Goal: Find specific page/section: Find specific page/section

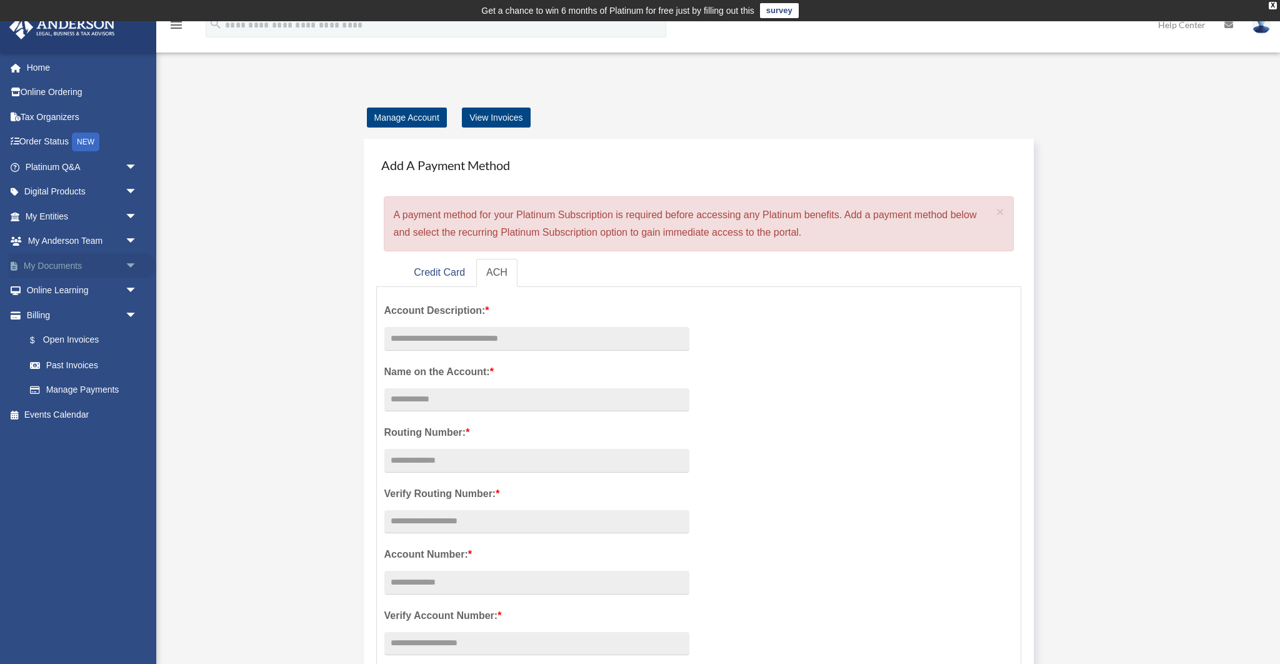
click at [95, 265] on link "My Documents arrow_drop_down" at bounding box center [83, 265] width 148 height 25
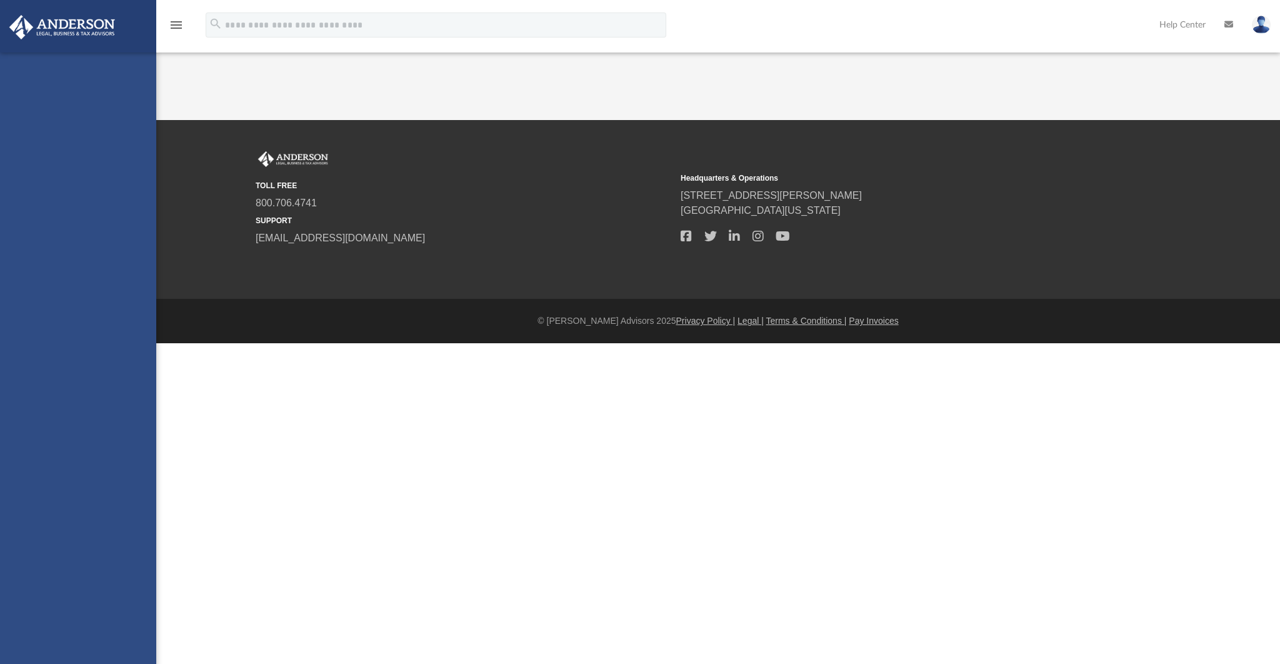
click at [129, 264] on link "CTA Hub" at bounding box center [87, 266] width 139 height 25
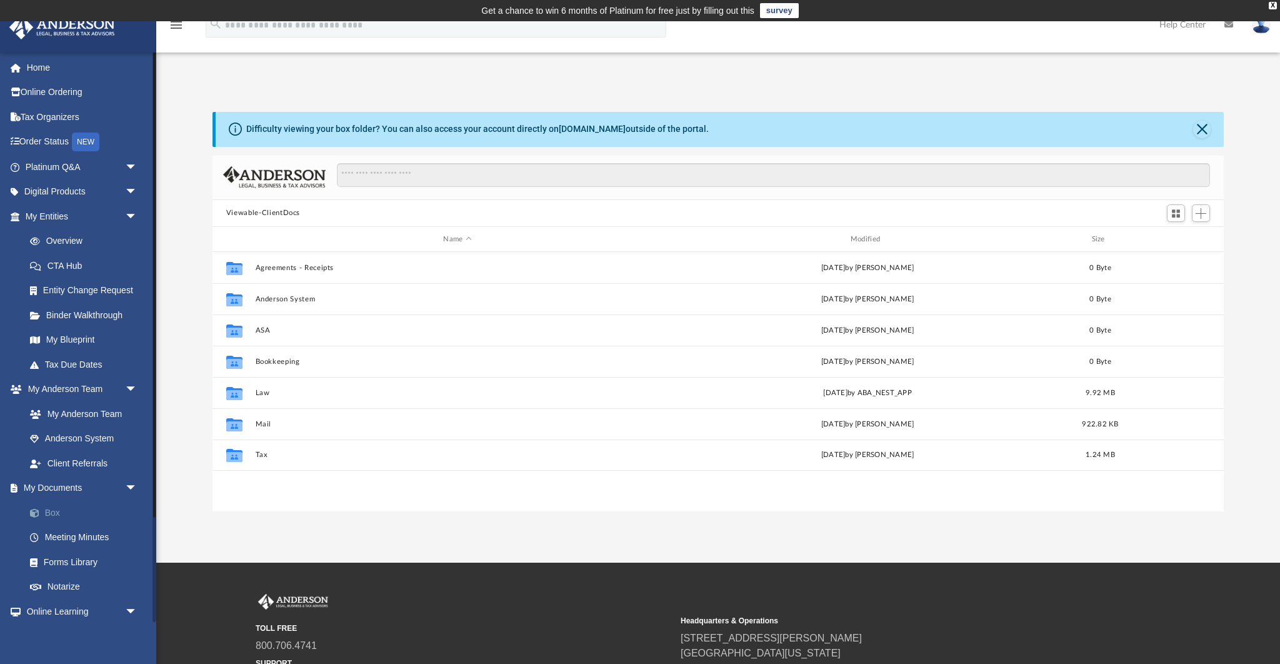
scroll to position [284, 1012]
click at [56, 513] on link "Box" at bounding box center [87, 512] width 139 height 25
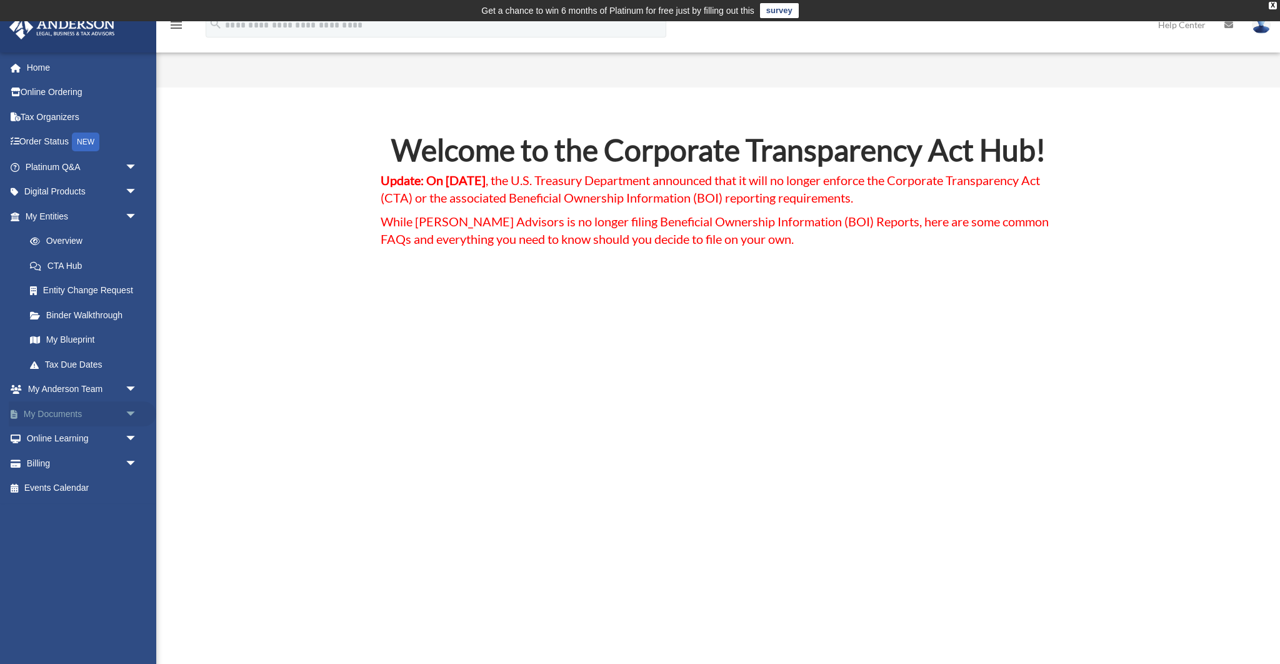
click at [104, 418] on link "My Documents arrow_drop_down" at bounding box center [83, 413] width 148 height 25
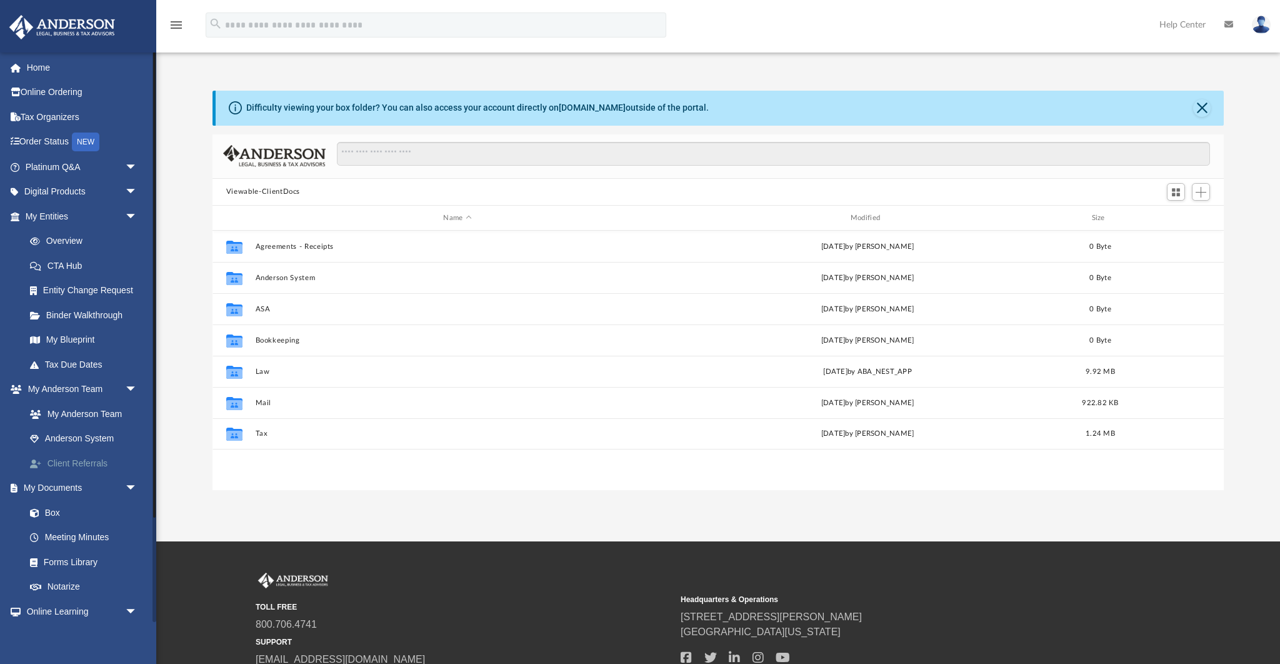
scroll to position [284, 1012]
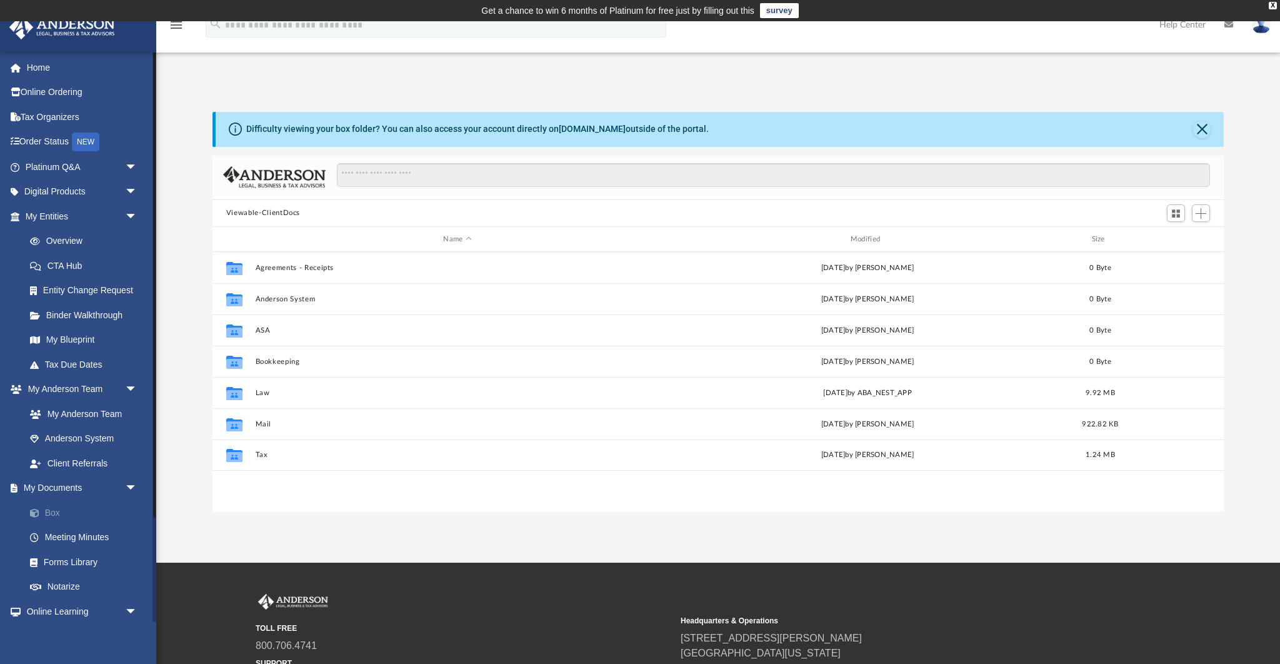
click at [48, 512] on link "Box" at bounding box center [87, 512] width 139 height 25
click at [52, 515] on link "Box" at bounding box center [87, 512] width 139 height 25
click at [52, 513] on link "Box" at bounding box center [87, 512] width 139 height 25
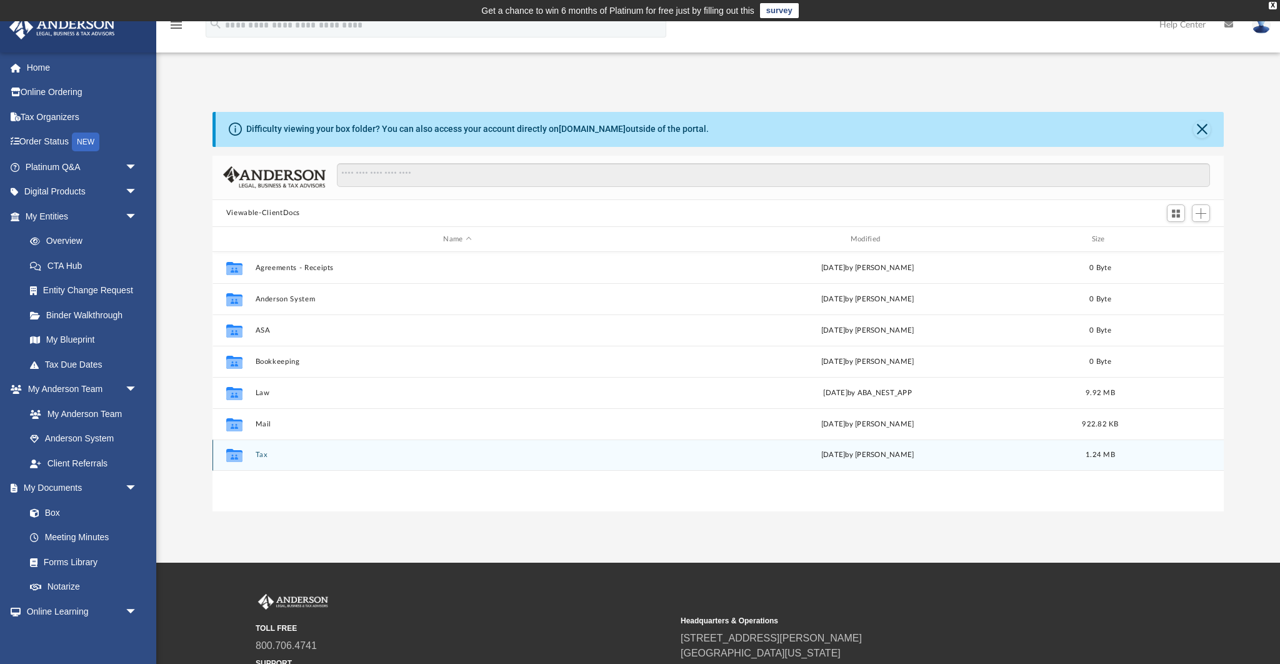
click at [261, 455] on button "Tax" at bounding box center [457, 455] width 405 height 8
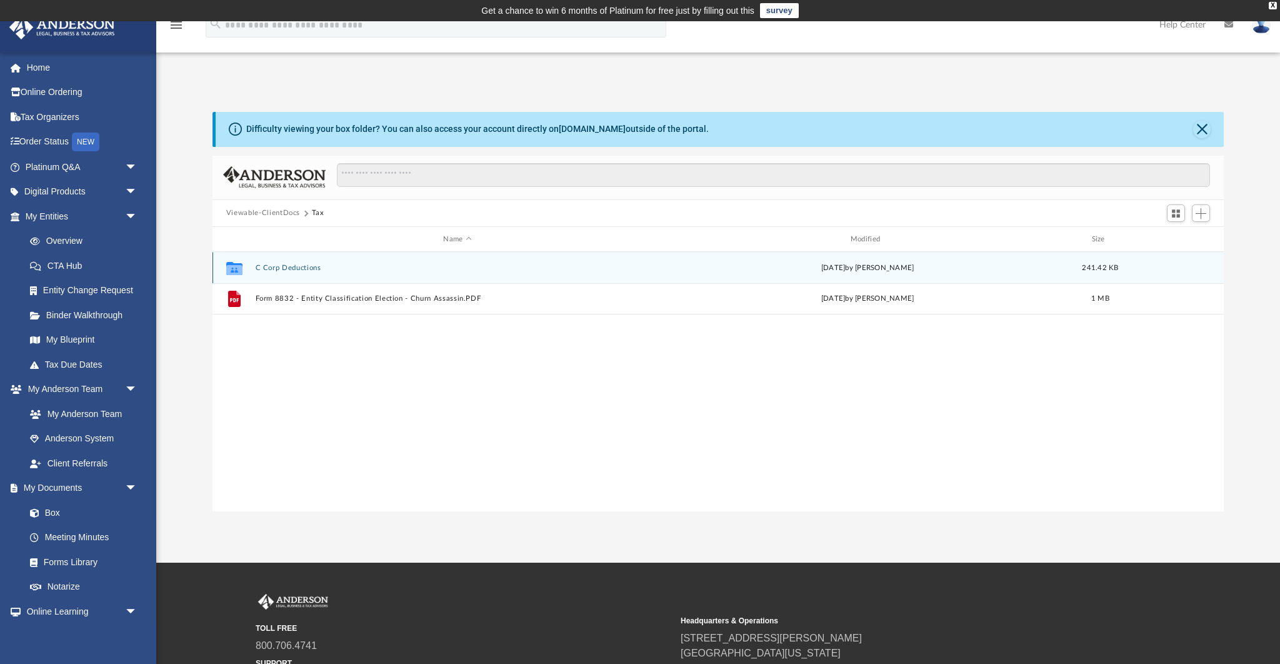
click at [271, 268] on button "C Corp Deductions" at bounding box center [457, 268] width 405 height 8
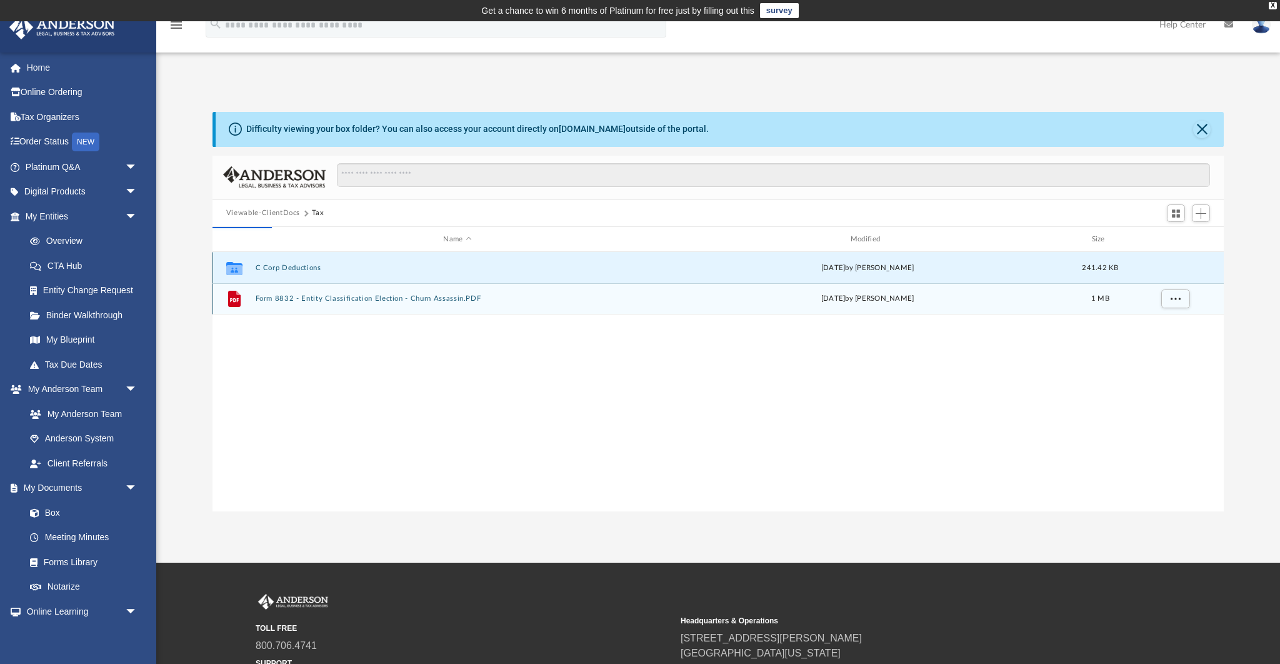
click at [276, 294] on div "File Form 8832 - Entity Classification Election - Churn Assassin.PDF Fri Aug 18…" at bounding box center [719, 298] width 1012 height 31
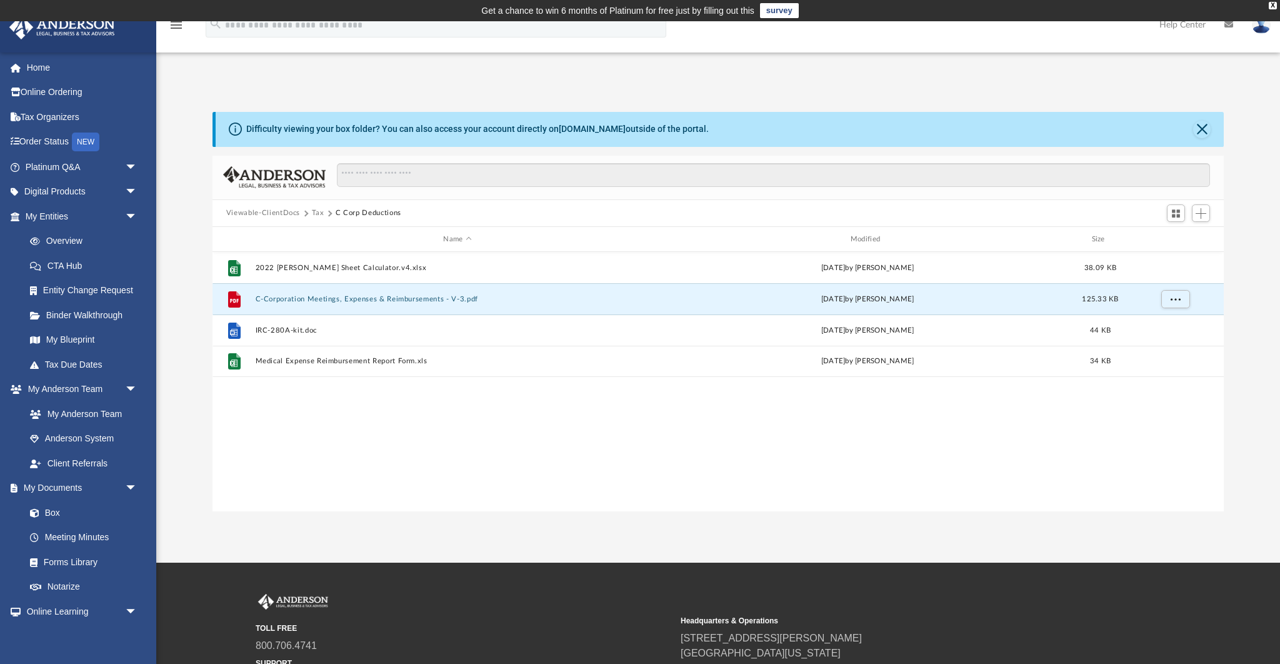
click at [290, 214] on button "Viewable-ClientDocs" at bounding box center [263, 213] width 74 height 11
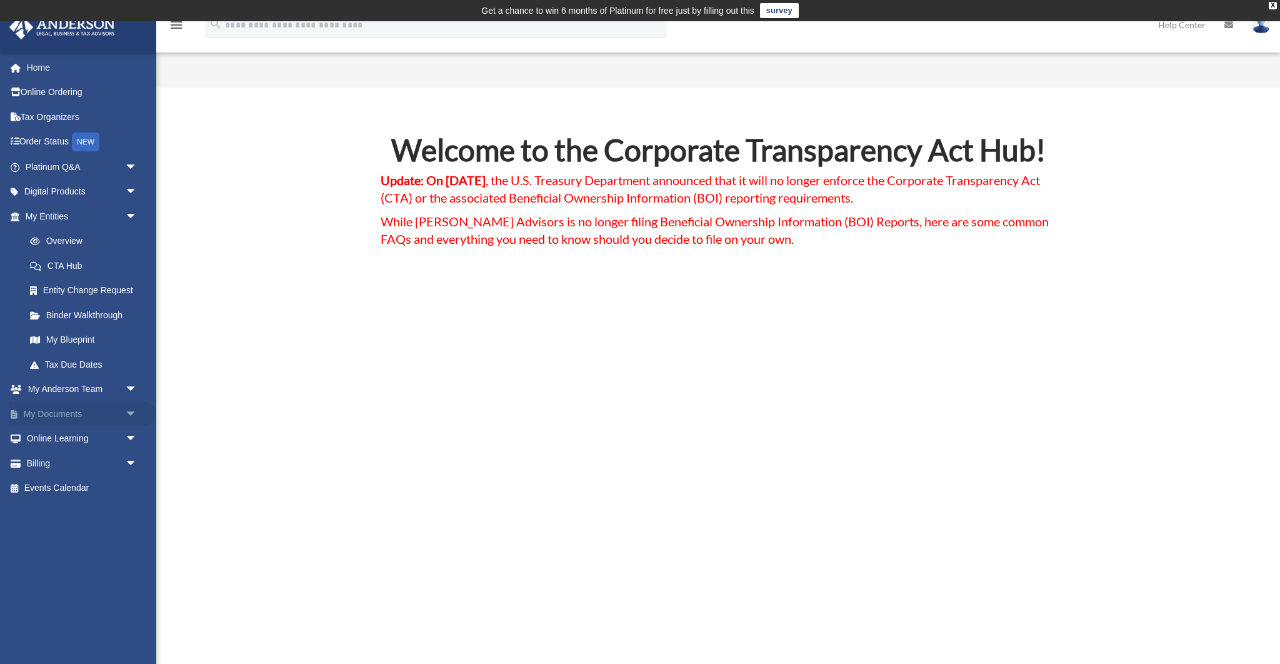
click at [63, 417] on link "My Documents arrow_drop_down" at bounding box center [83, 413] width 148 height 25
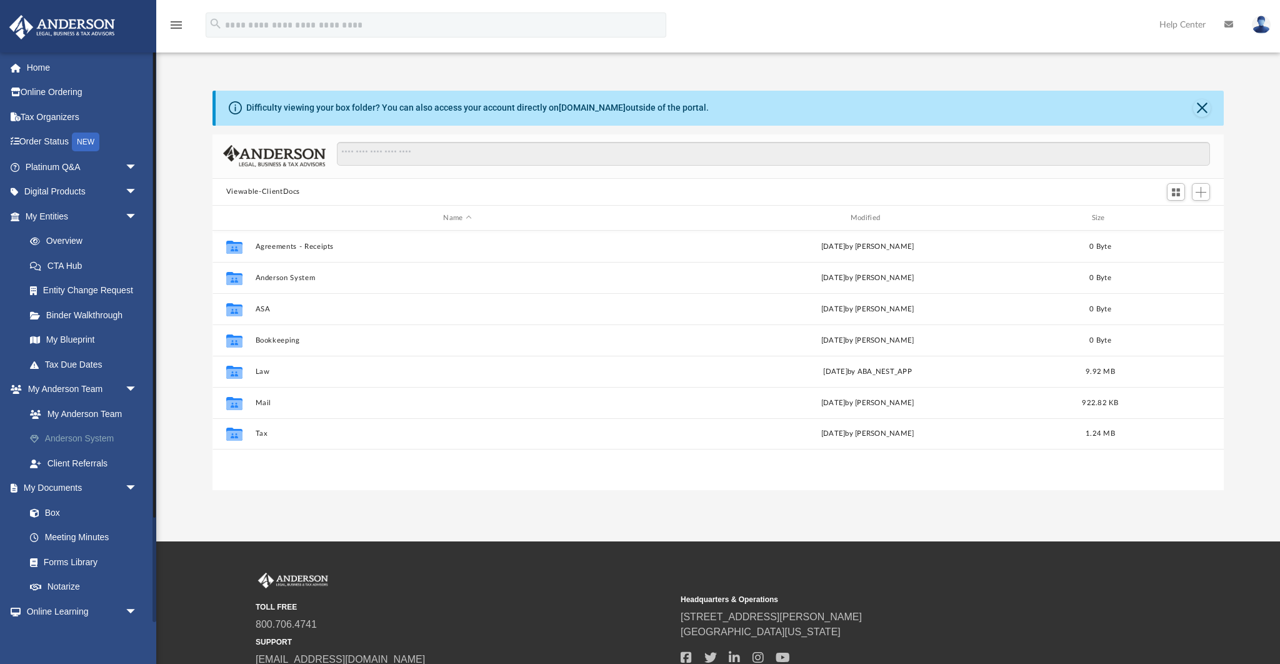
scroll to position [284, 1012]
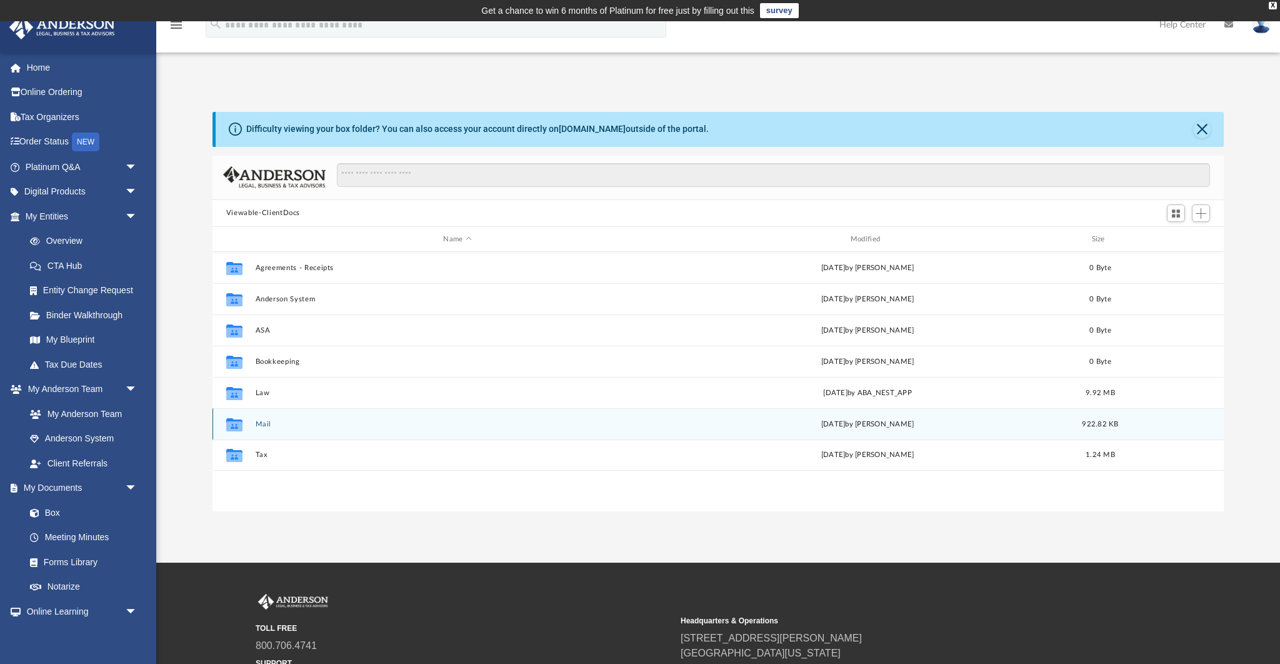
click at [263, 423] on button "Mail" at bounding box center [457, 424] width 405 height 8
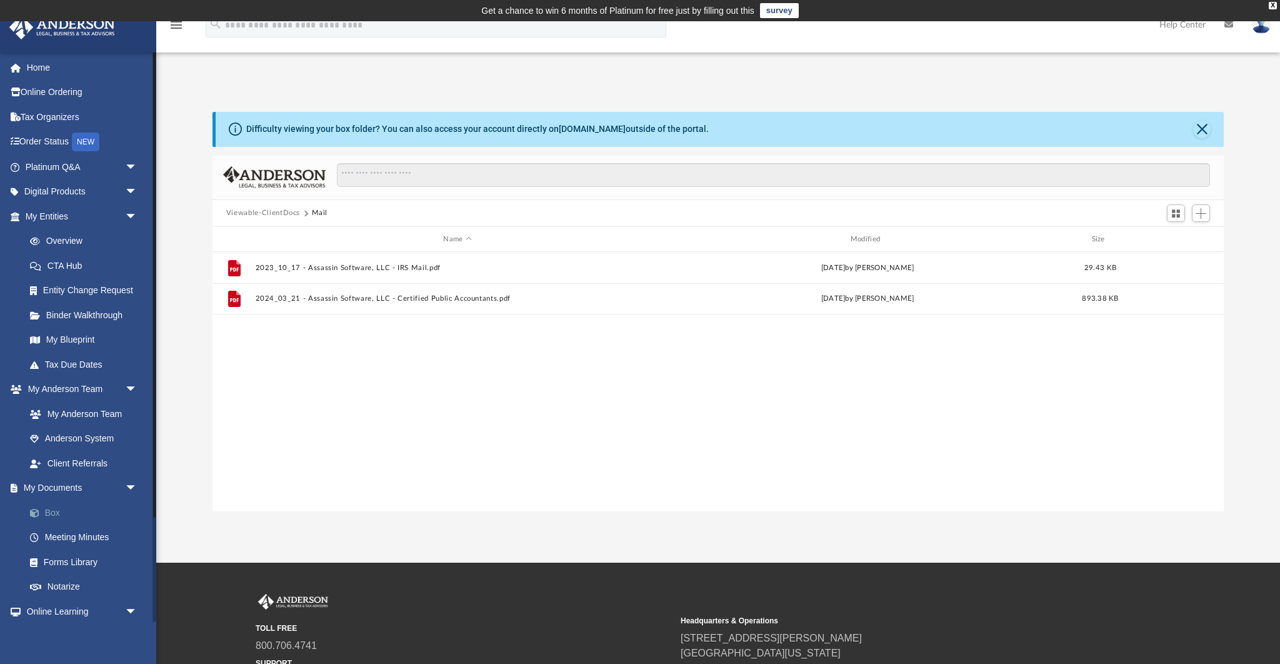
click at [54, 515] on link "Box" at bounding box center [87, 512] width 139 height 25
click at [52, 512] on link "Box" at bounding box center [87, 512] width 139 height 25
click at [286, 211] on button "Viewable-ClientDocs" at bounding box center [263, 213] width 74 height 11
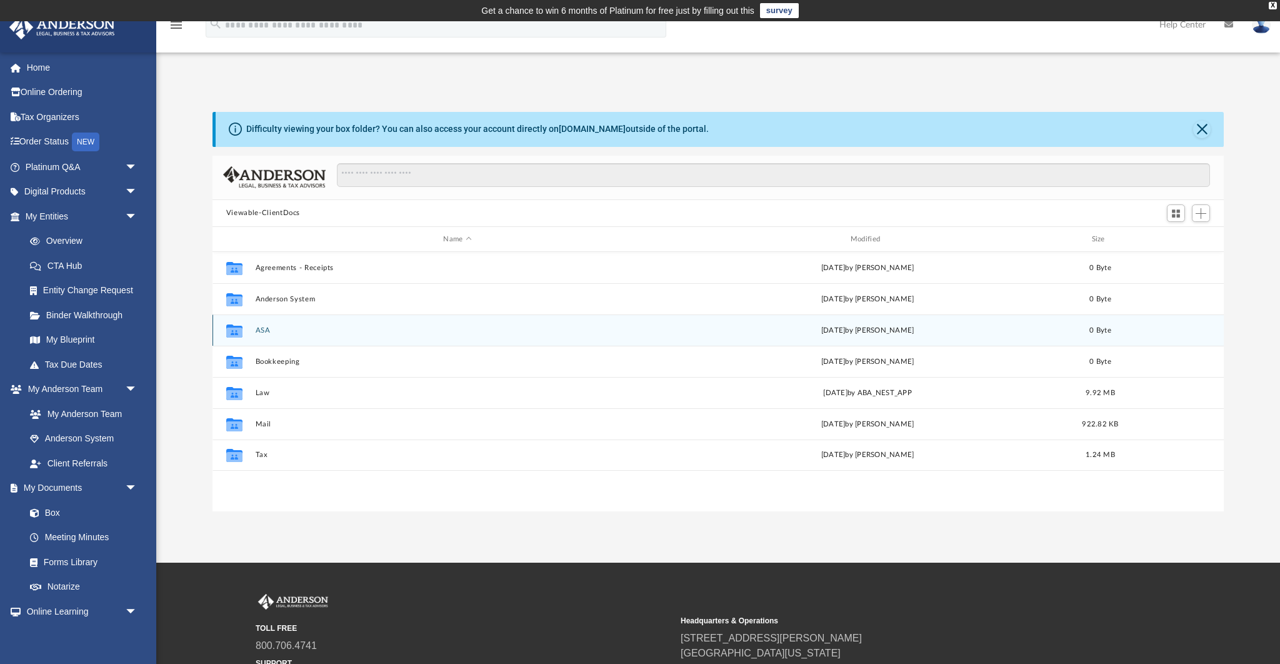
click at [264, 333] on button "ASA" at bounding box center [457, 330] width 405 height 8
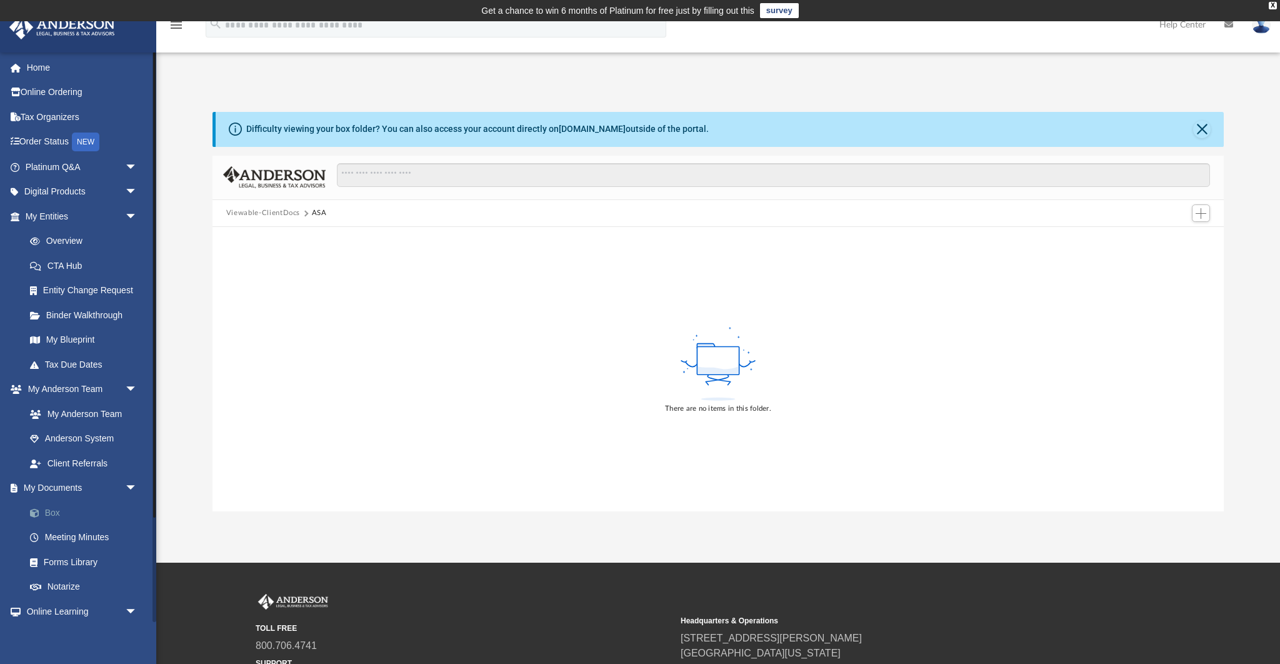
click at [51, 512] on link "Box" at bounding box center [87, 512] width 139 height 25
click at [54, 513] on link "Box" at bounding box center [87, 512] width 139 height 25
click at [260, 214] on button "Viewable-ClientDocs" at bounding box center [263, 213] width 74 height 11
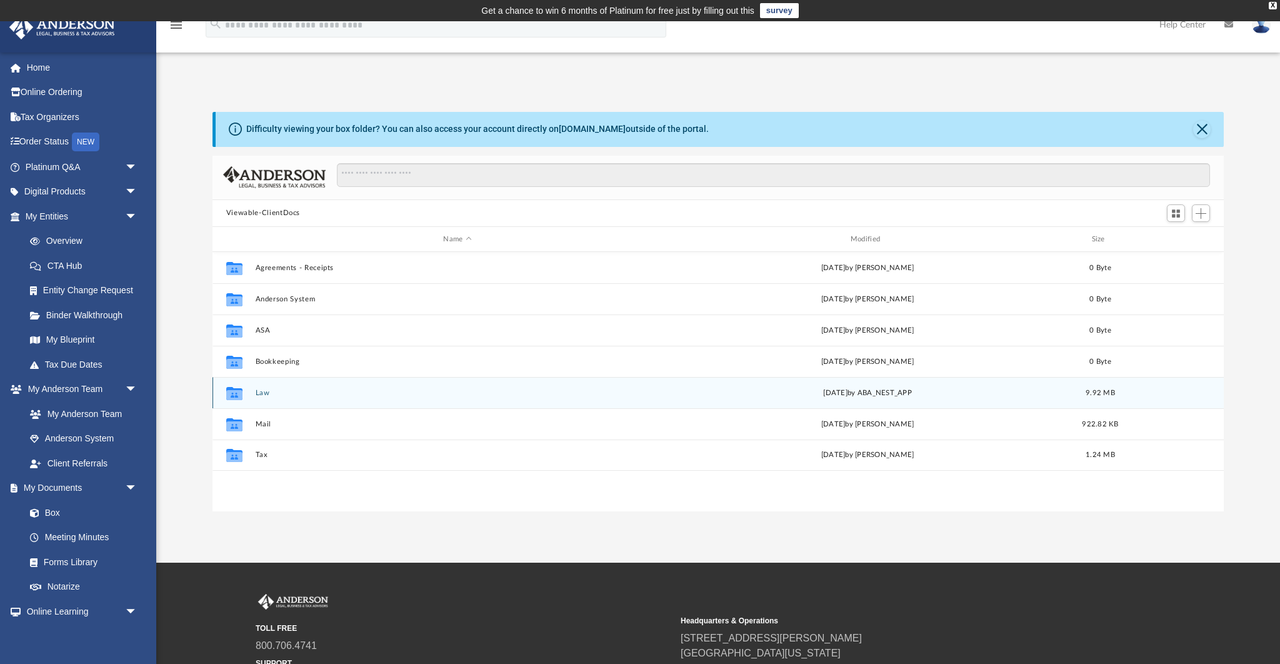
click at [266, 394] on button "Law" at bounding box center [457, 393] width 405 height 8
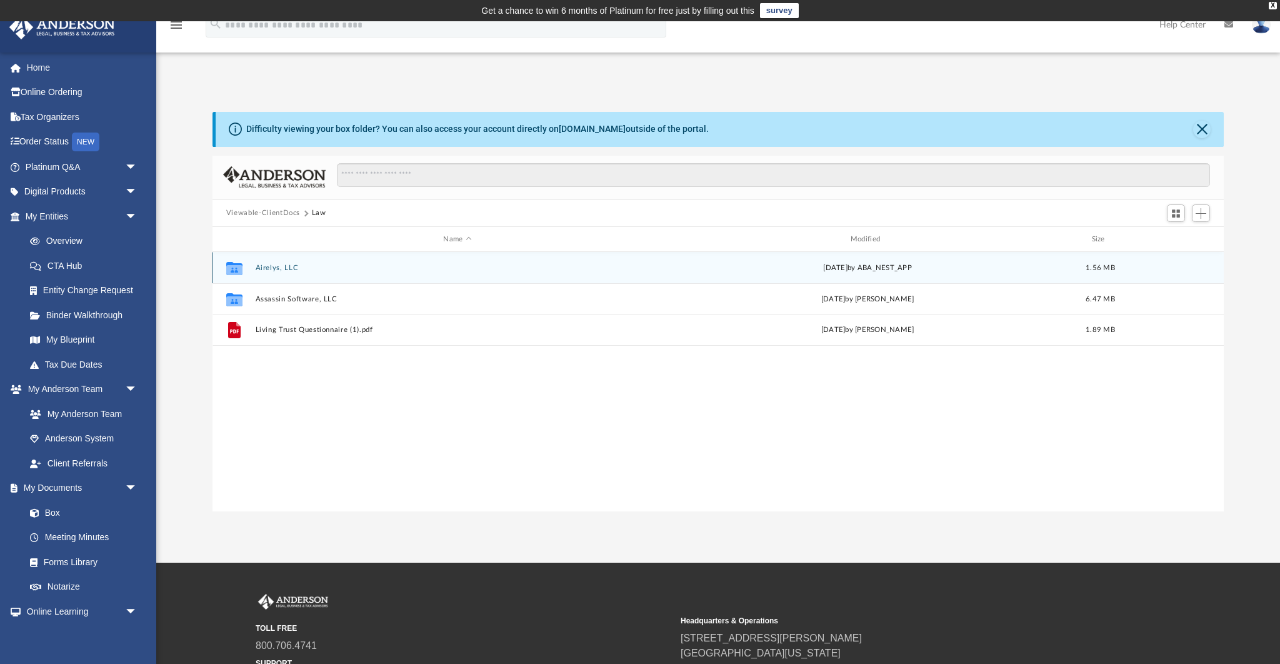
click at [280, 258] on div "Collaborated Folder Airelys, LLC Mon Mar 3 2025 by ABA_NEST_APP 1.56 MB" at bounding box center [719, 267] width 1012 height 31
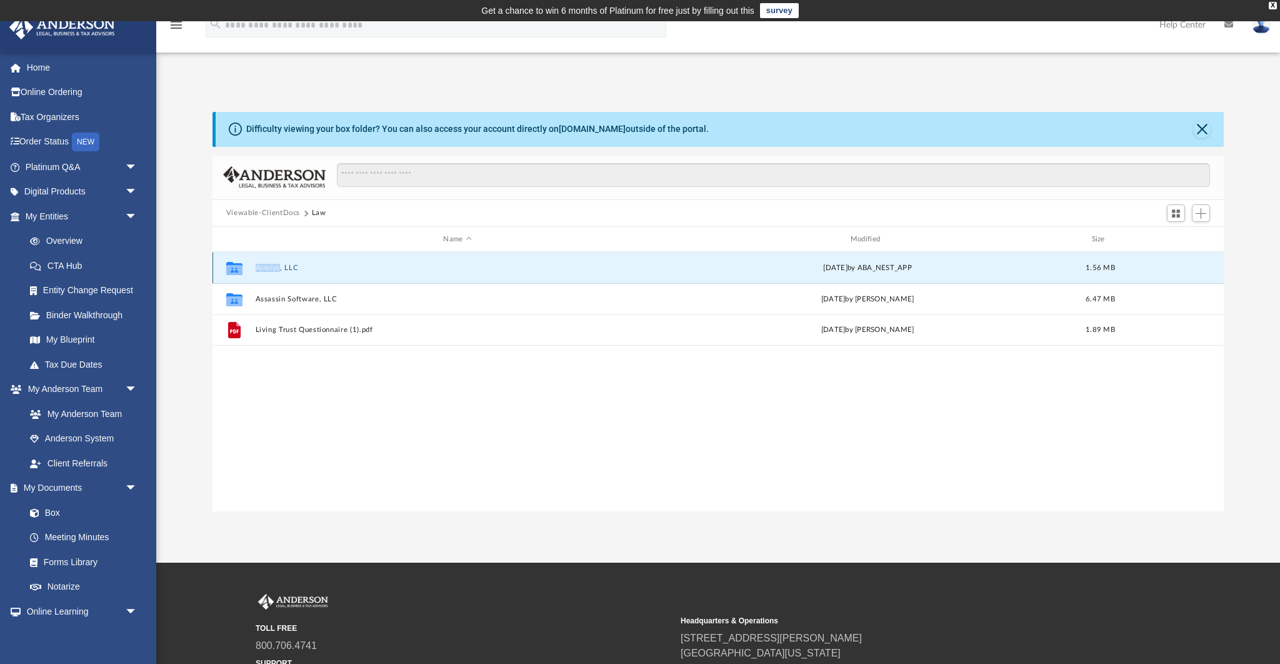
click at [280, 258] on div "Collaborated Folder Airelys, LLC Mon Mar 3 2025 by ABA_NEST_APP 1.56 MB" at bounding box center [719, 267] width 1012 height 31
click at [239, 269] on icon "grid" at bounding box center [234, 270] width 16 height 10
click at [318, 267] on button "Airelys, LLC" at bounding box center [457, 268] width 405 height 8
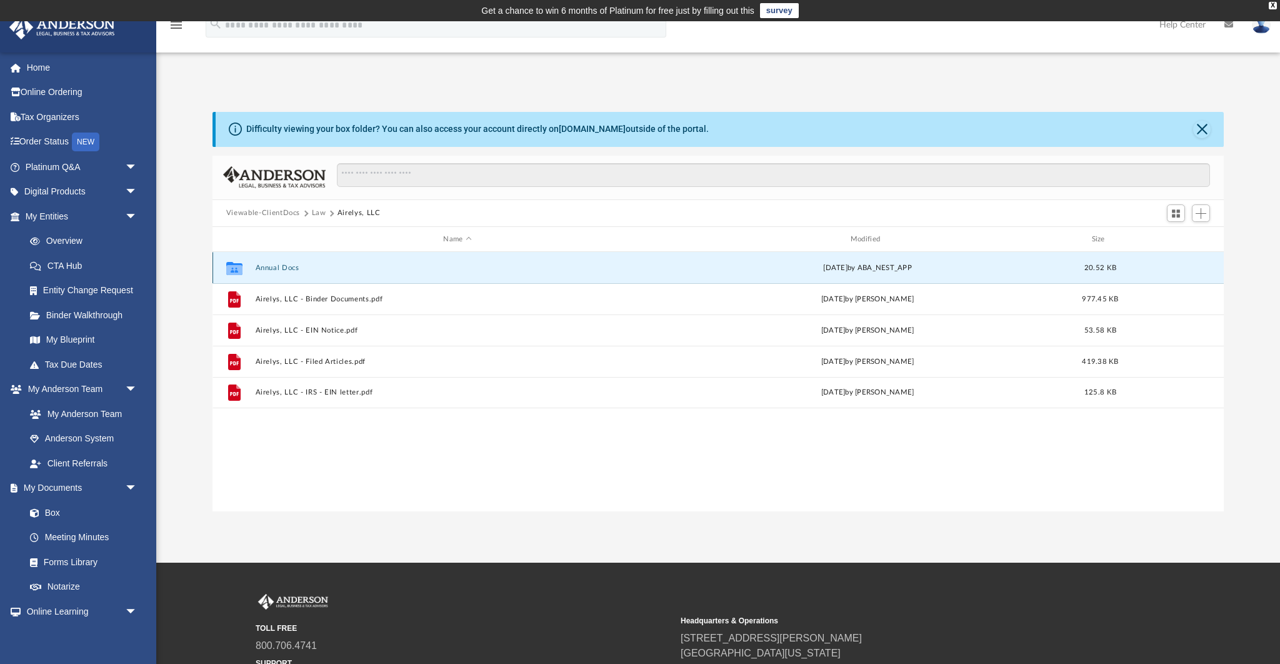
click at [289, 270] on button "Annual Docs" at bounding box center [457, 268] width 405 height 8
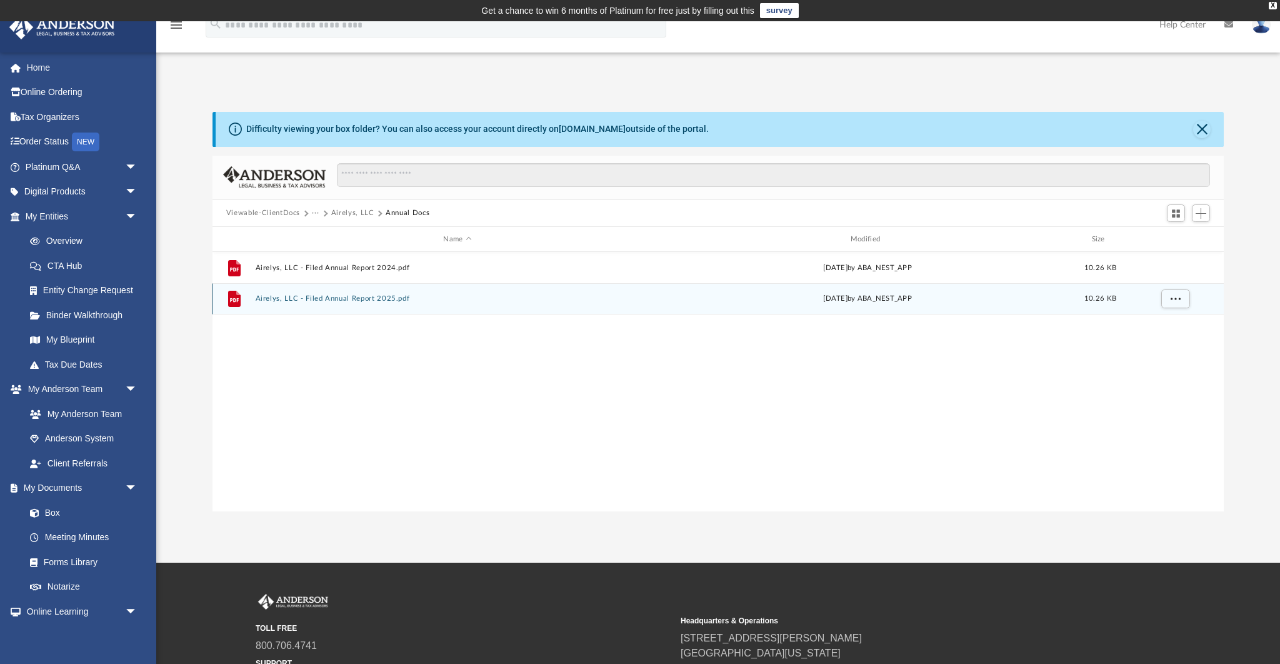
click at [353, 303] on div "File Airelys, LLC - Filed Annual Report 2025.pdf Mon Mar 3 2025 by ABA_NEST_APP…" at bounding box center [719, 298] width 1012 height 31
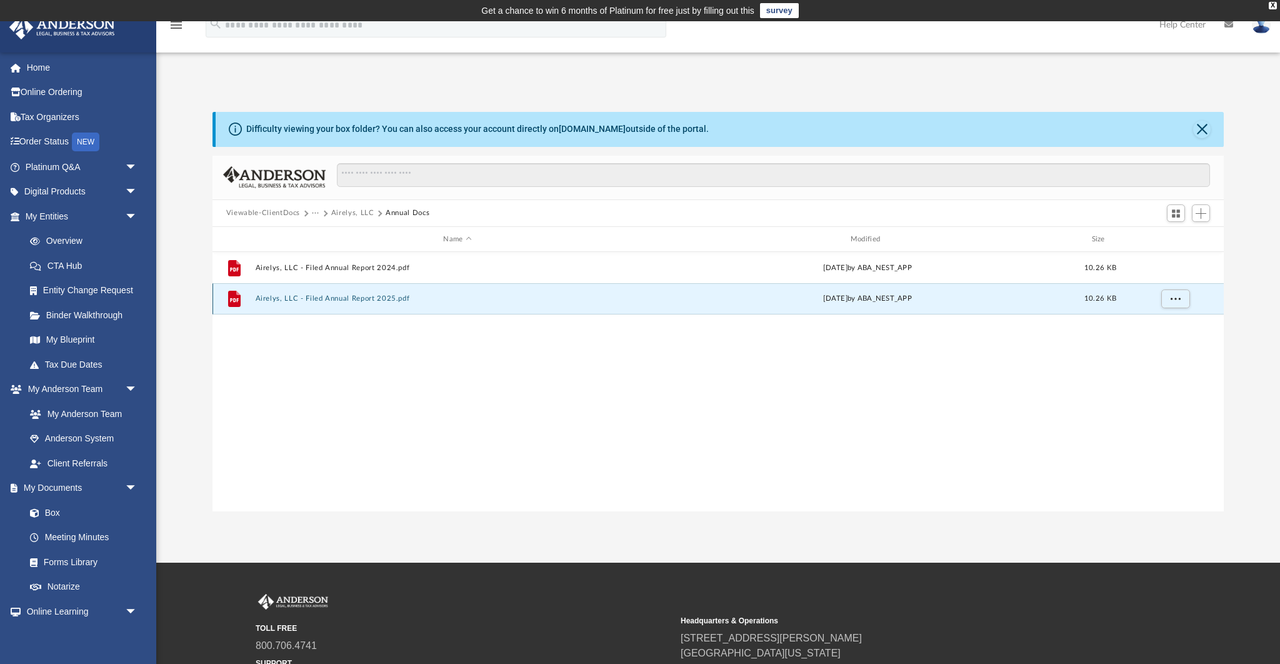
click at [351, 298] on button "Airelys, LLC - Filed Annual Report 2025.pdf" at bounding box center [457, 299] width 405 height 8
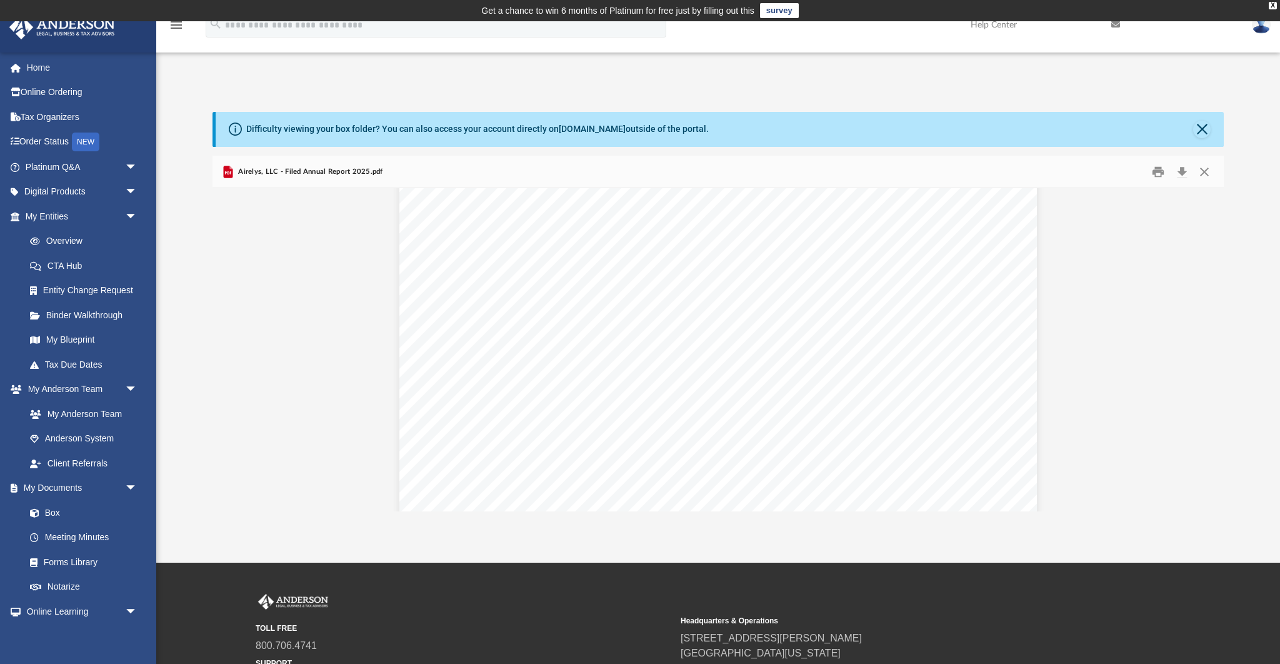
scroll to position [0, 0]
click at [227, 350] on button "Preview" at bounding box center [227, 350] width 28 height 35
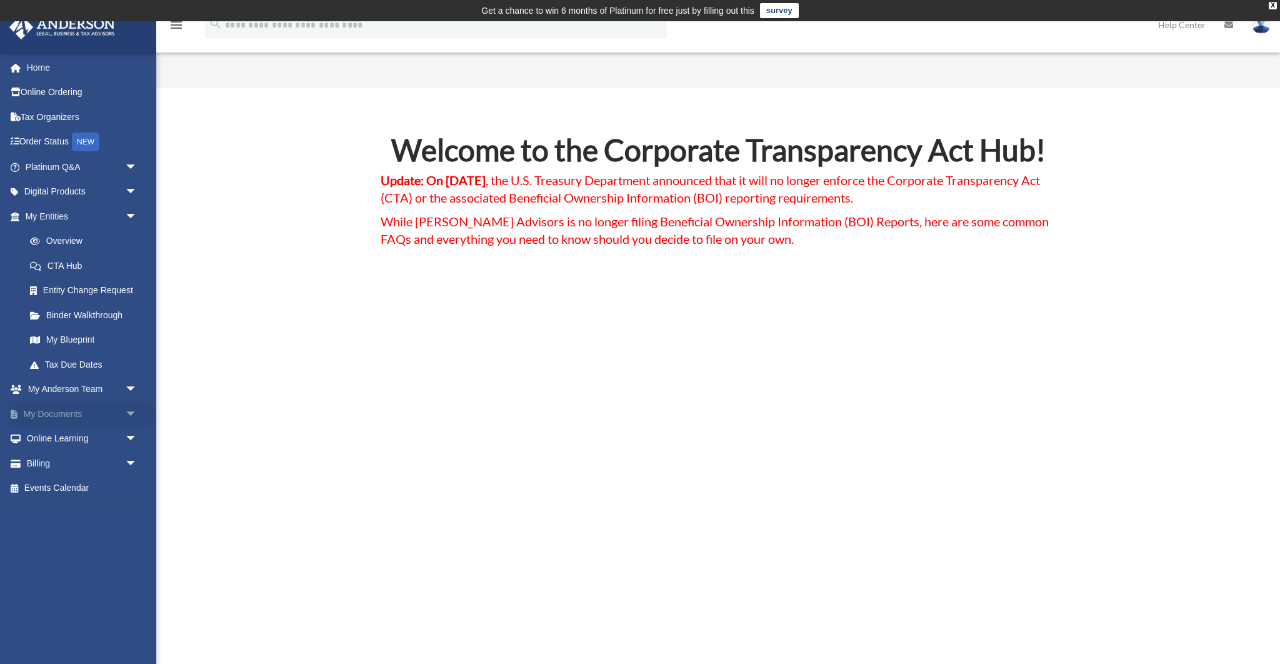
click at [58, 413] on link "My Documents arrow_drop_down" at bounding box center [83, 413] width 148 height 25
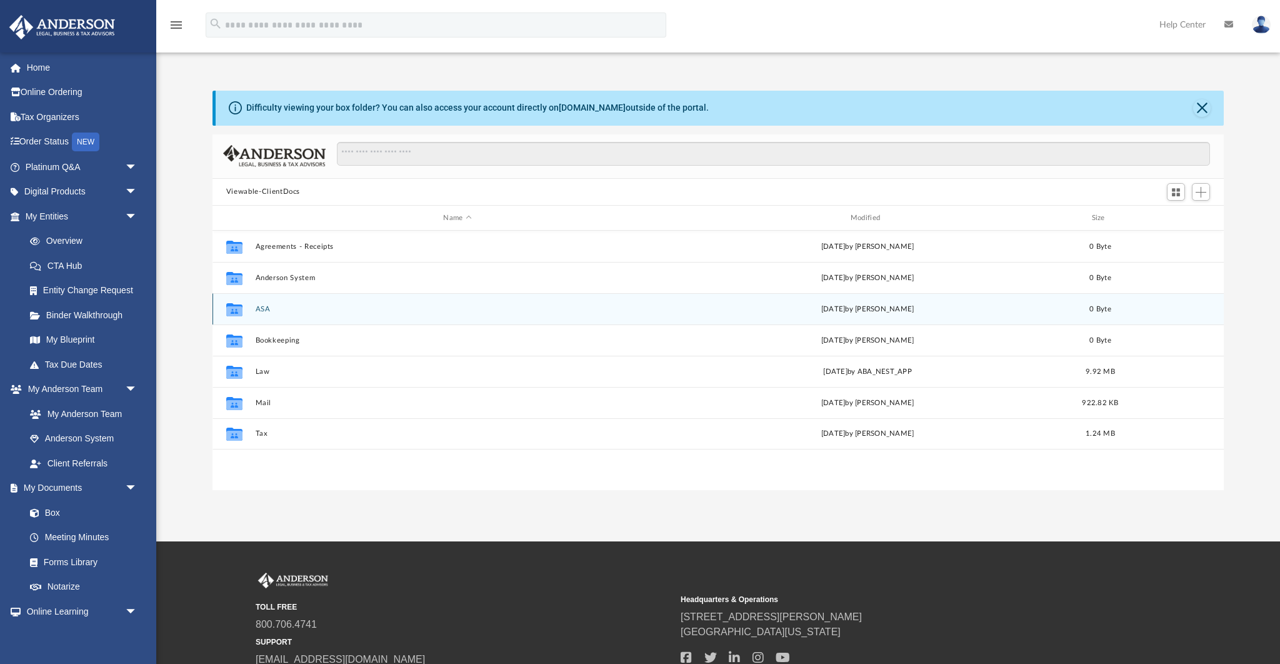
scroll to position [284, 1012]
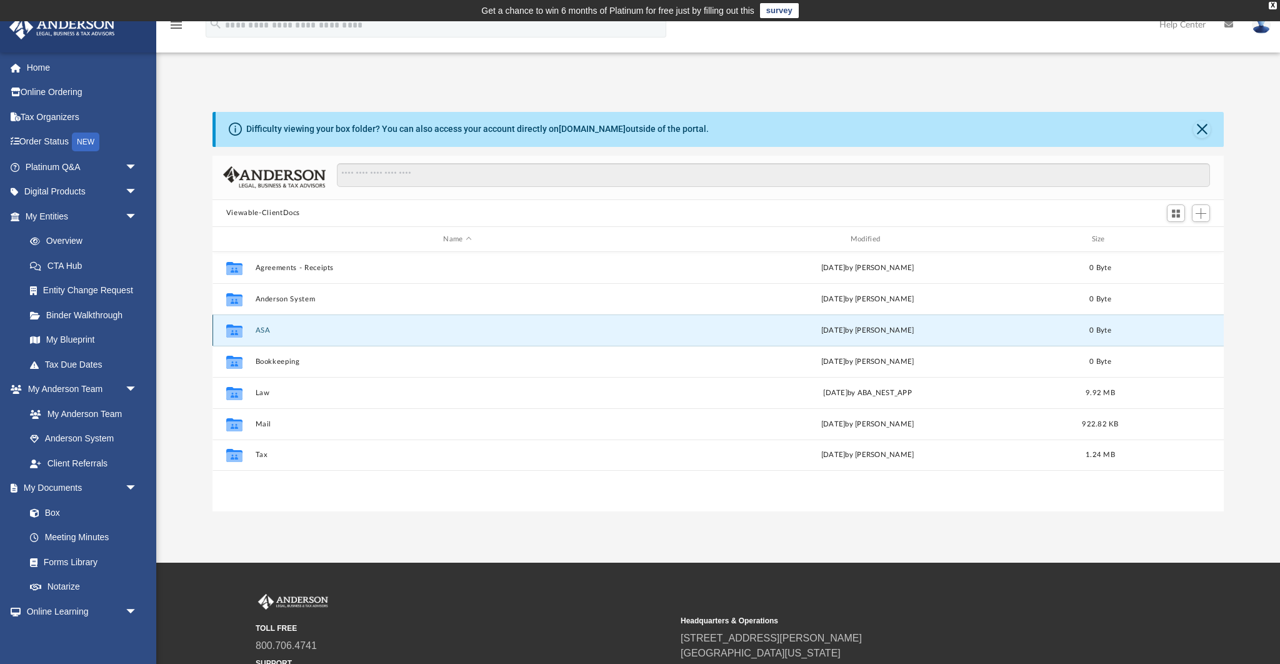
click at [264, 327] on button "ASA" at bounding box center [457, 330] width 405 height 8
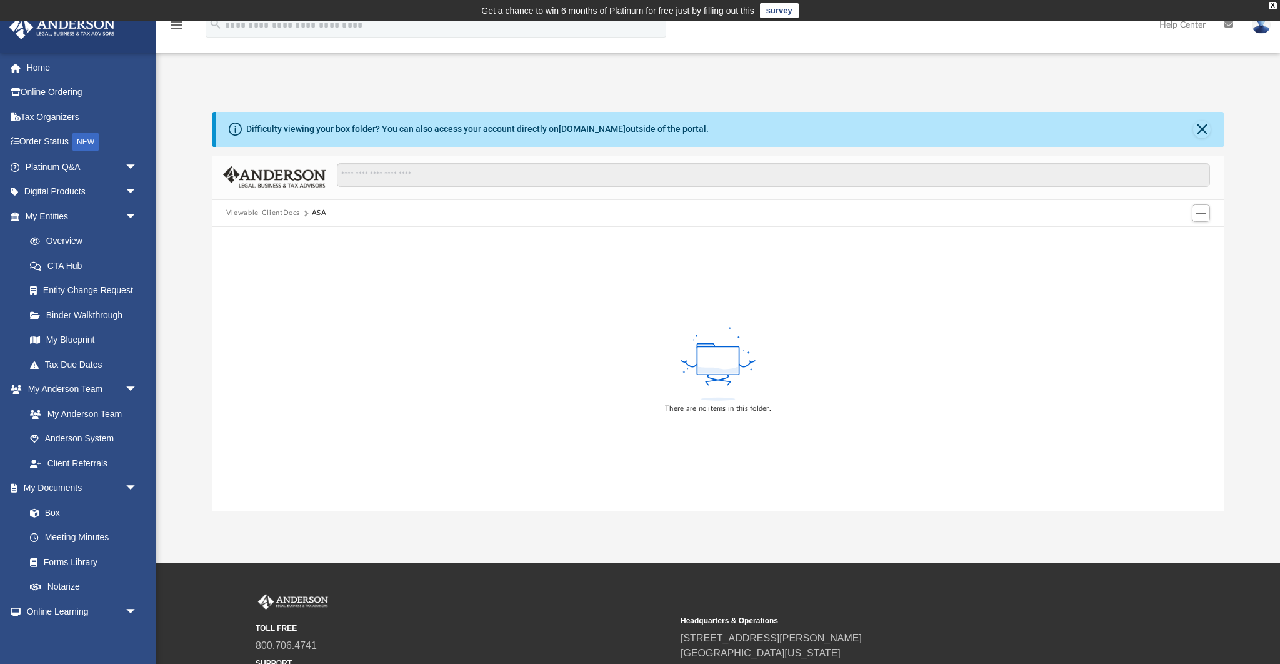
click at [267, 212] on button "Viewable-ClientDocs" at bounding box center [263, 213] width 74 height 11
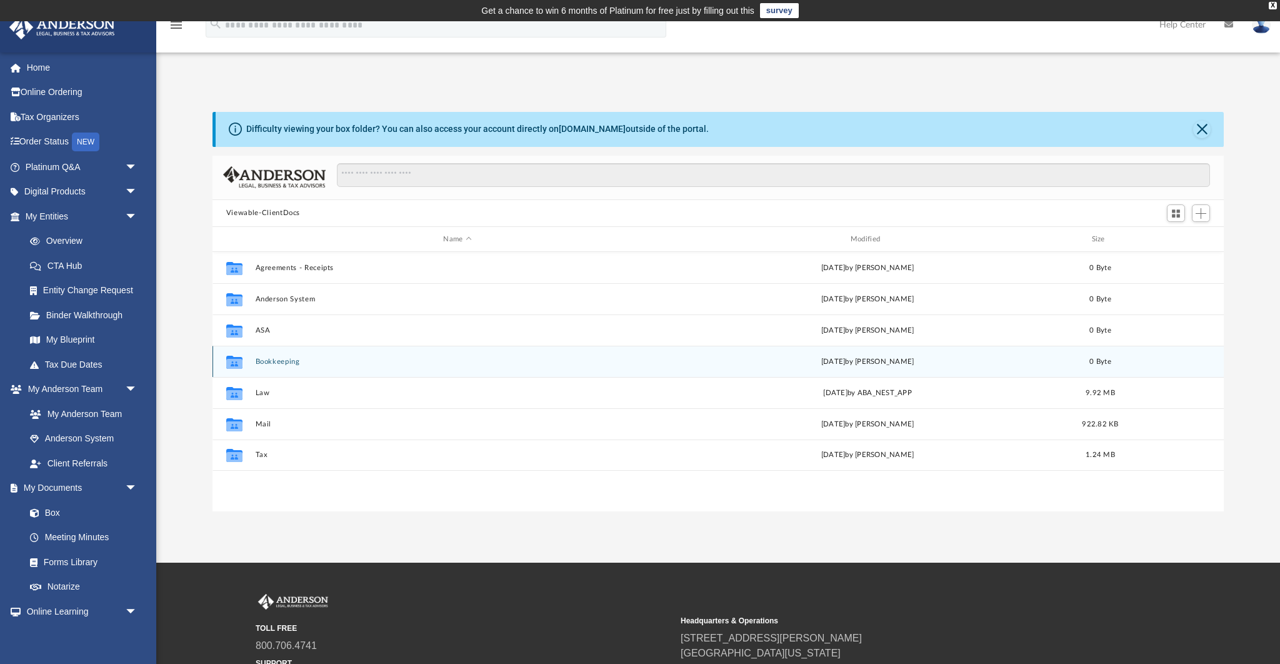
click at [264, 364] on button "Bookkeeping" at bounding box center [457, 362] width 405 height 8
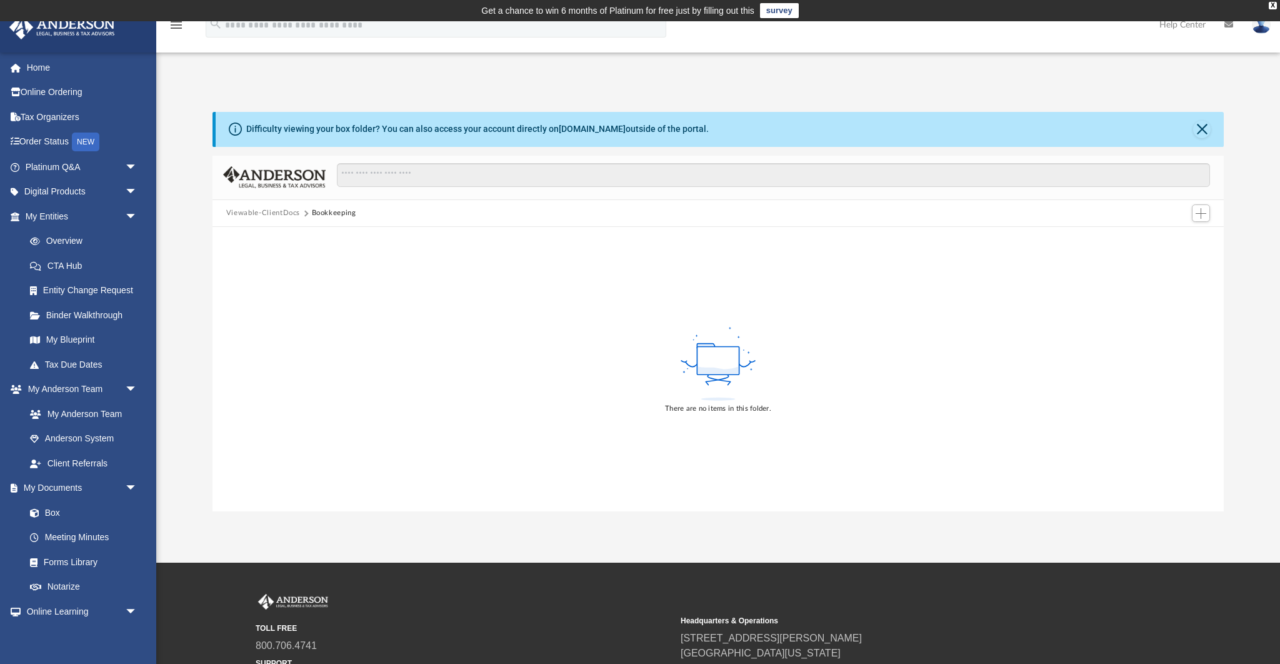
click at [279, 218] on button "Viewable-ClientDocs" at bounding box center [263, 213] width 74 height 11
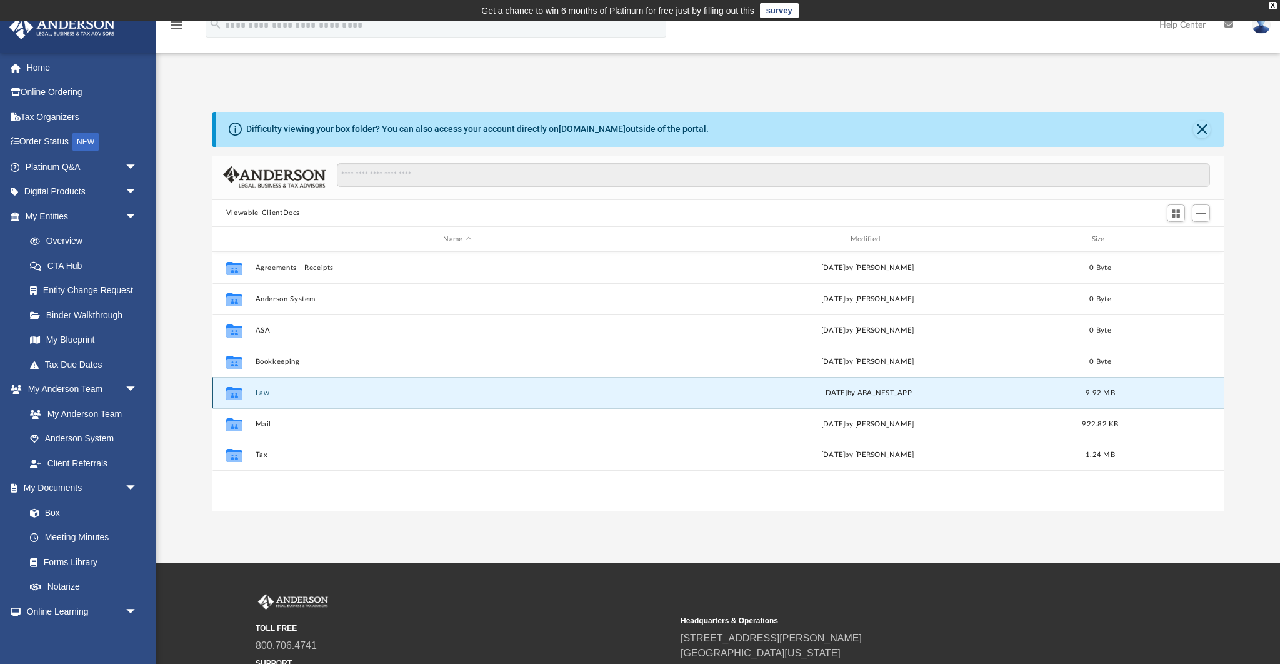
click at [264, 394] on button "Law" at bounding box center [457, 393] width 405 height 8
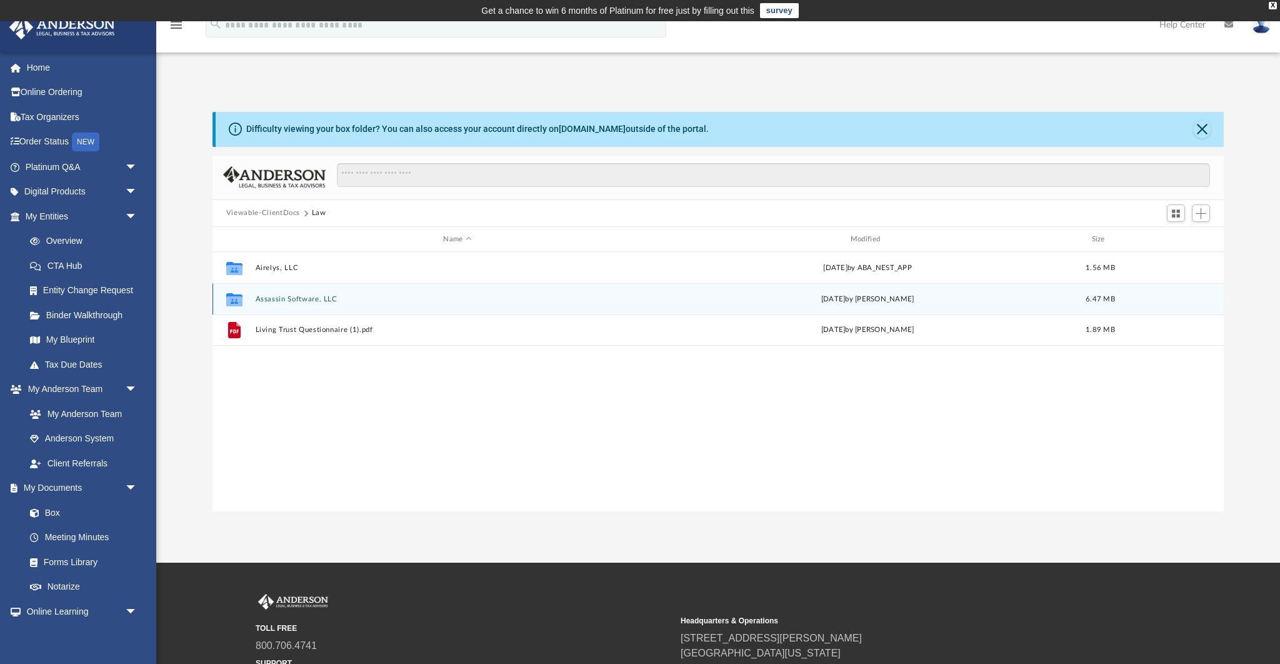
click at [283, 298] on button "Assassin Software, LLC" at bounding box center [457, 299] width 405 height 8
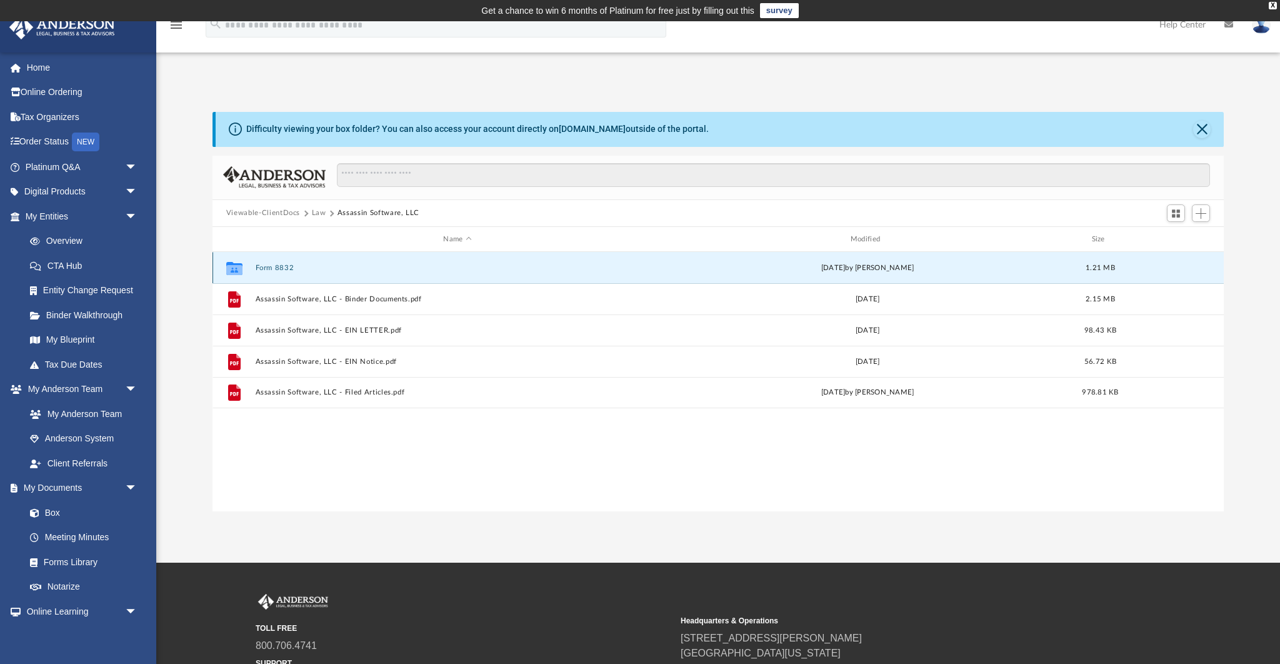
click at [273, 269] on button "Form 8832" at bounding box center [457, 268] width 405 height 8
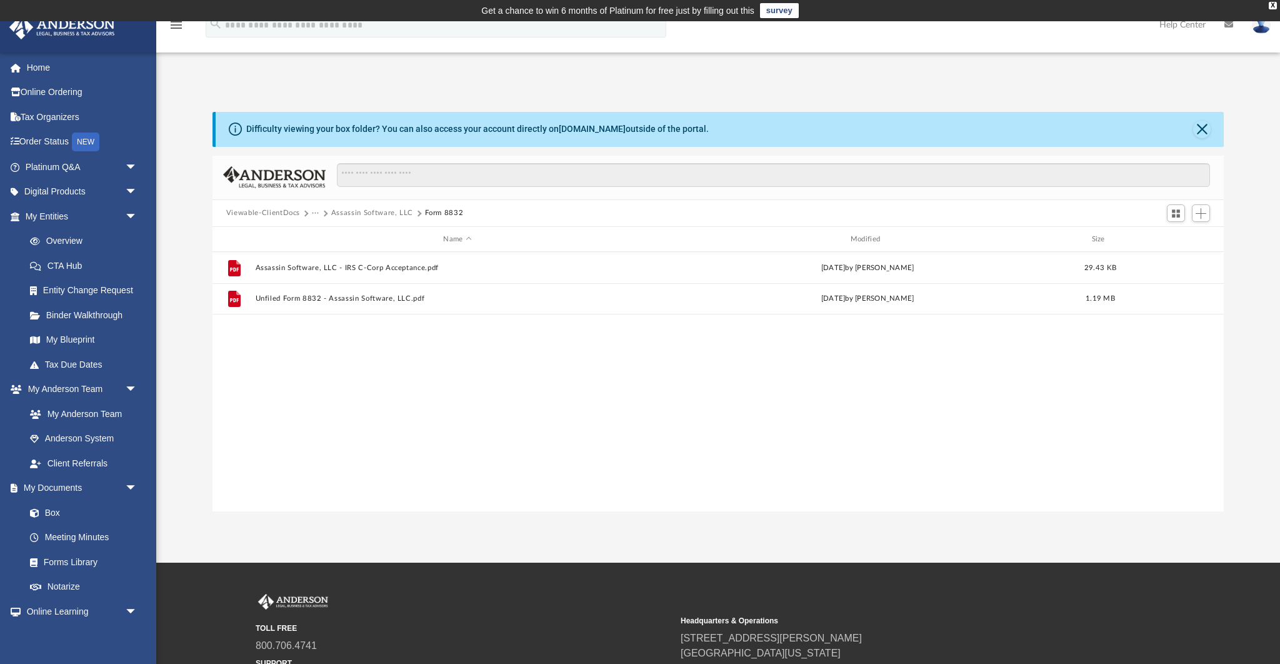
click at [330, 344] on div "File Assassin Software, LLC - IRS C-Corp Acceptance.pdf [DATE] by [PERSON_NAME]…" at bounding box center [719, 381] width 1012 height 259
click at [363, 216] on button "Assassin Software, LLC" at bounding box center [372, 213] width 82 height 11
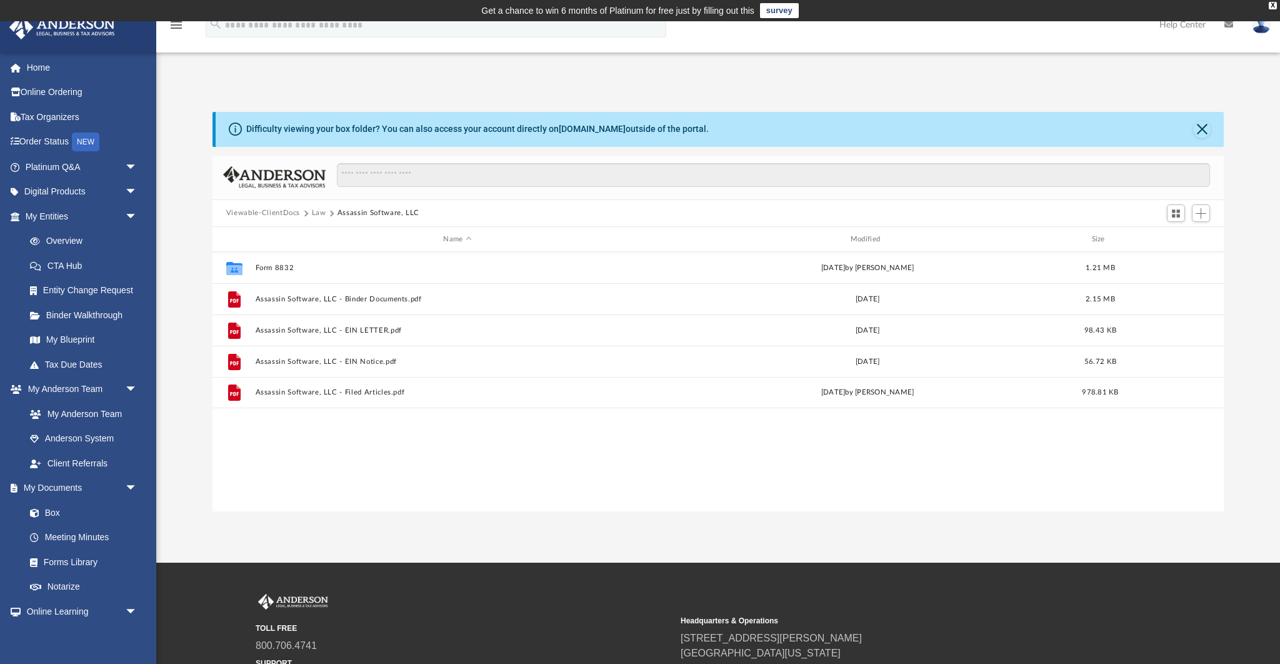
click at [318, 214] on button "Law" at bounding box center [319, 213] width 14 height 11
